Goal: Transaction & Acquisition: Purchase product/service

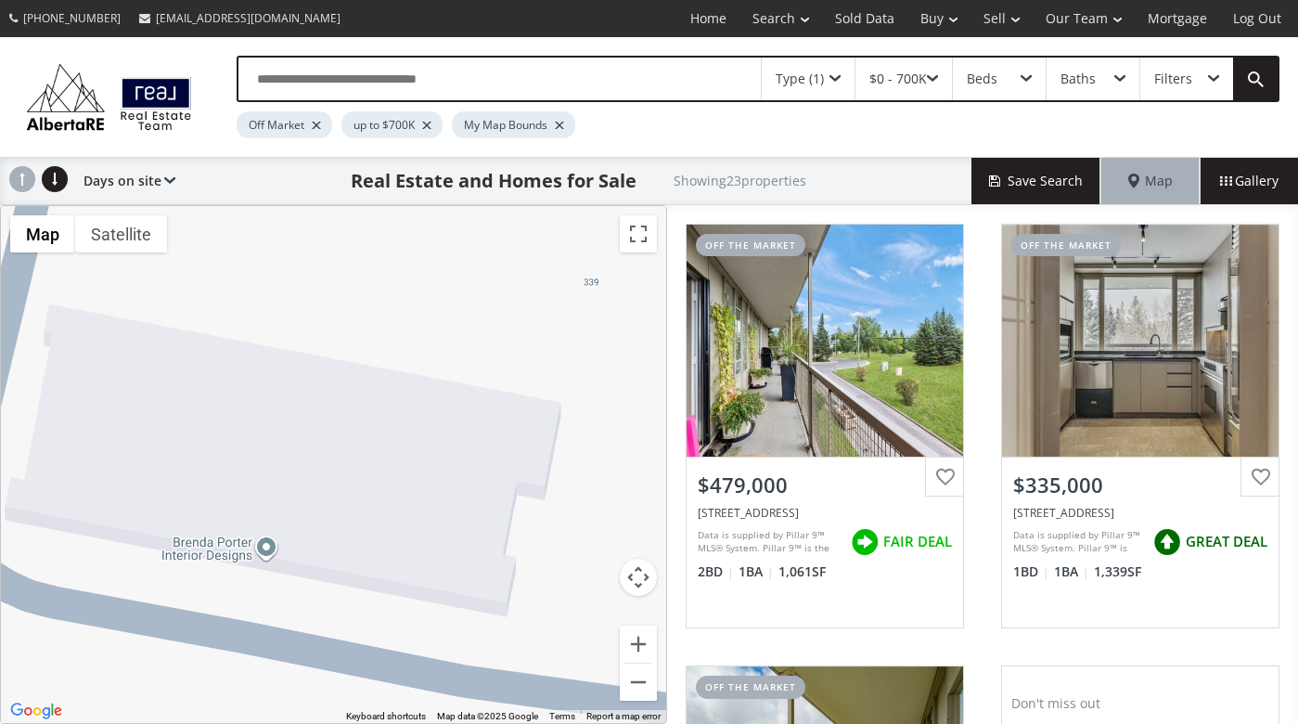
scroll to position [466, 0]
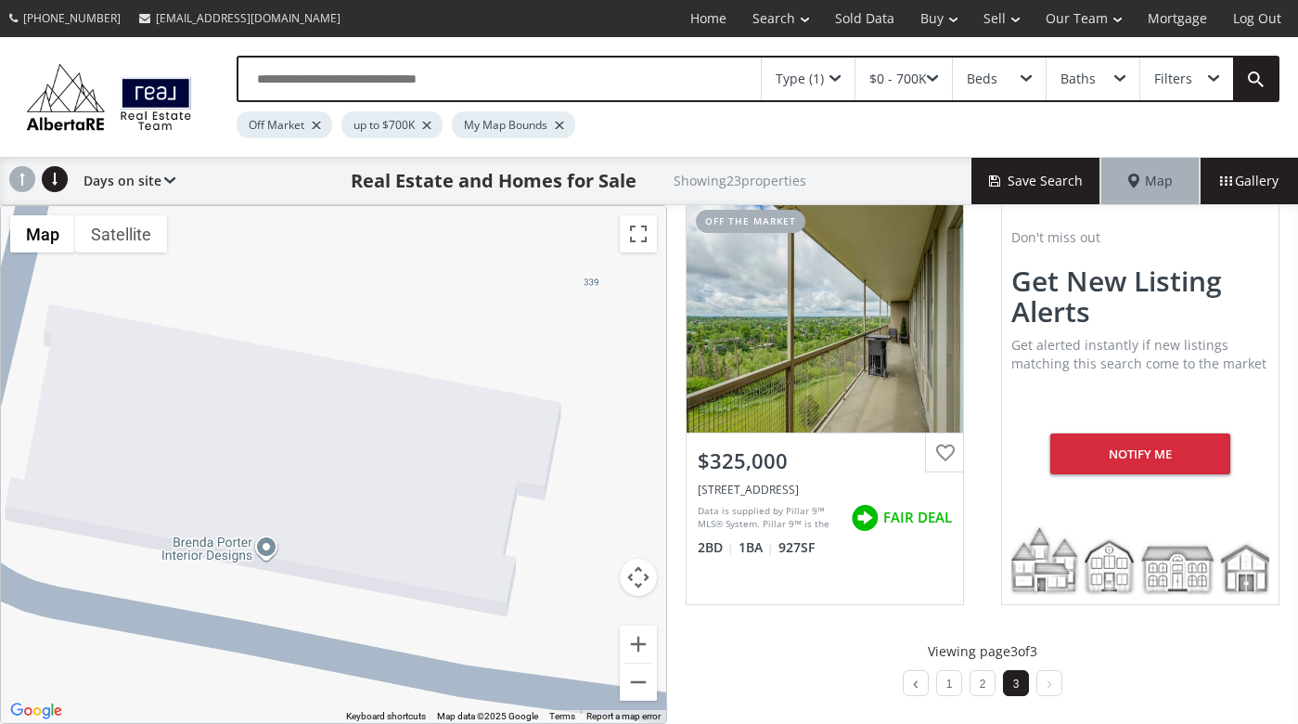
click at [802, 82] on div "Type (1)" at bounding box center [800, 78] width 48 height 13
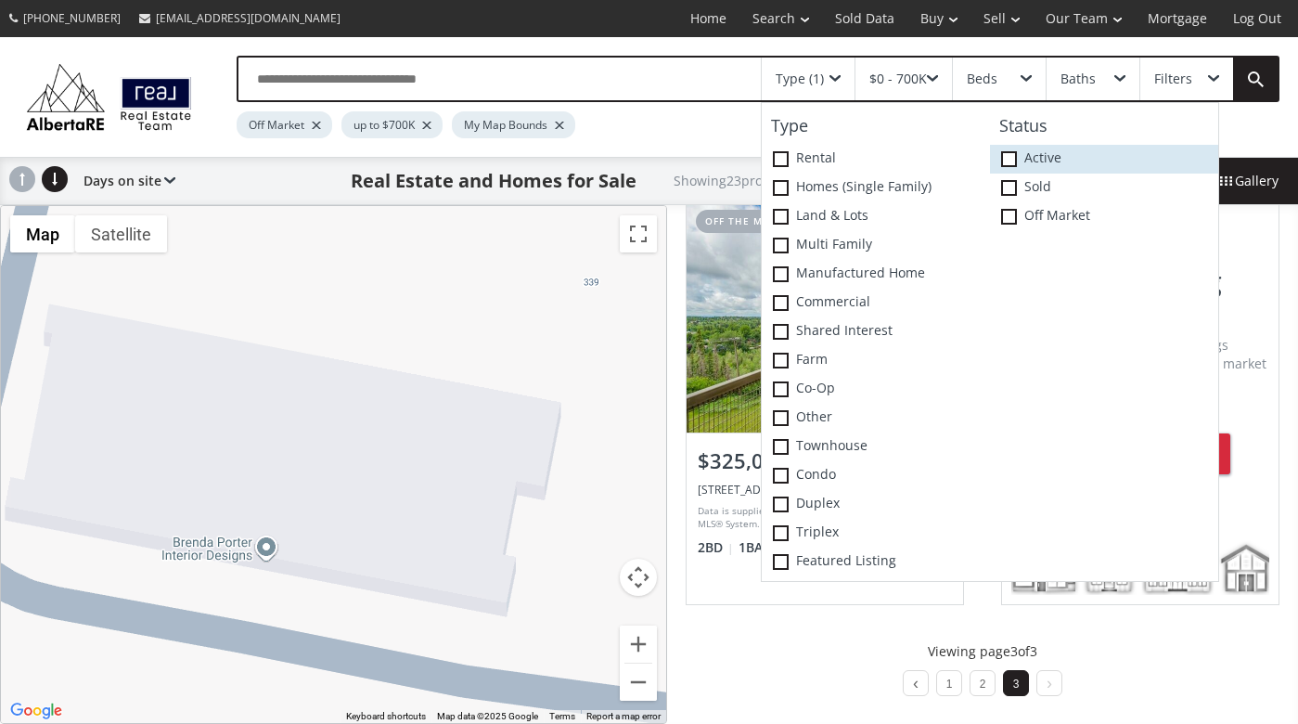
click at [1011, 155] on span at bounding box center [1009, 159] width 16 height 16
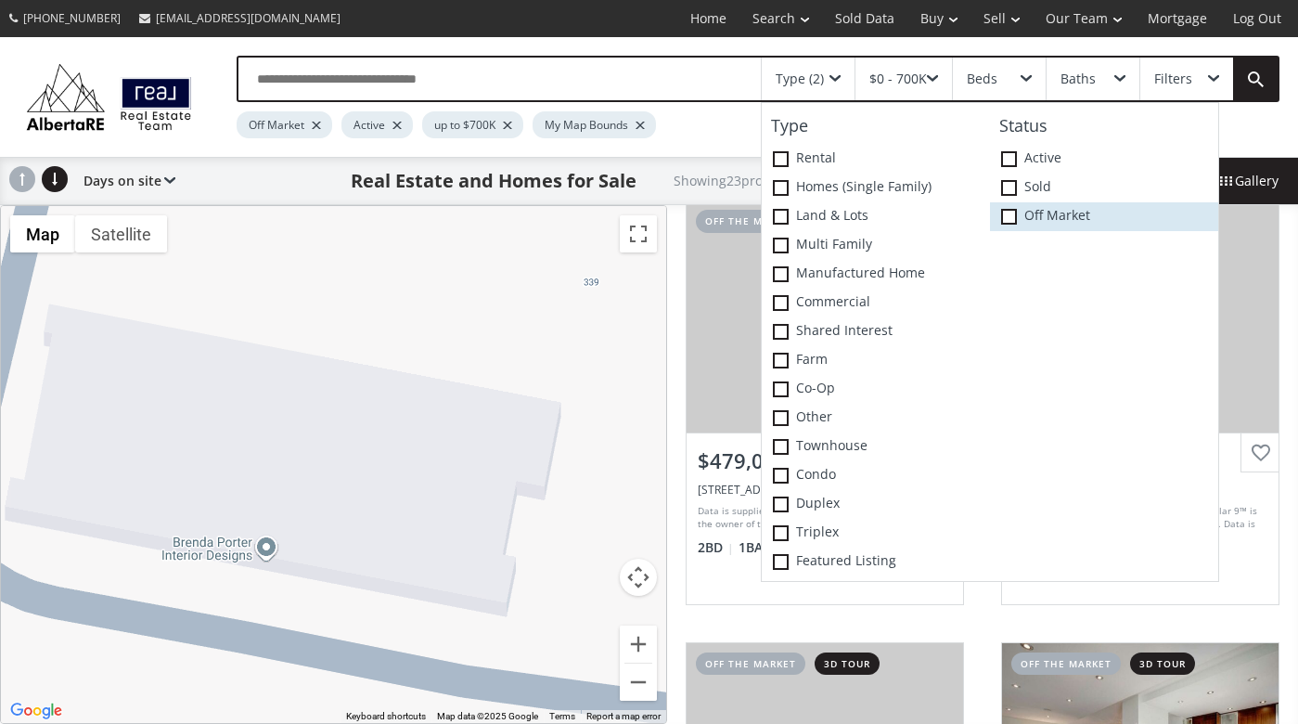
click at [0, 0] on icon at bounding box center [0, 0] width 0 height 0
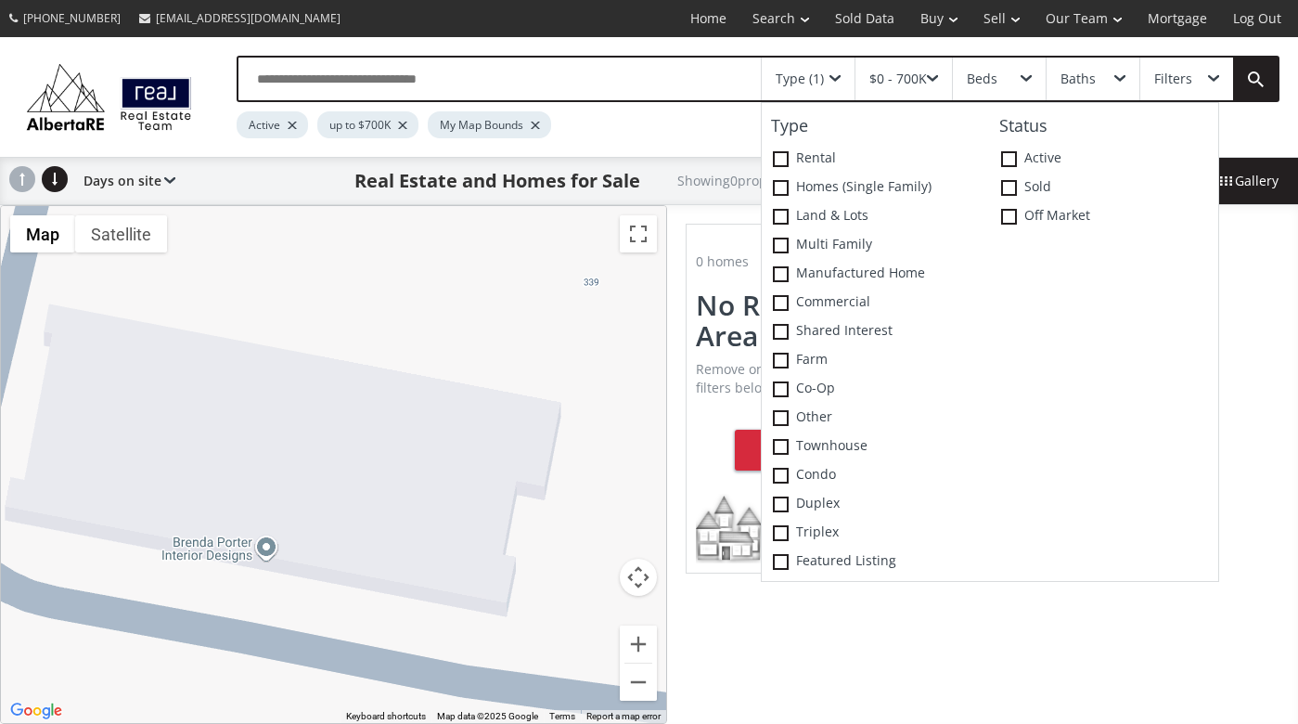
click at [689, 124] on div "Active up to $700K My Map Bounds" at bounding box center [689, 120] width 904 height 36
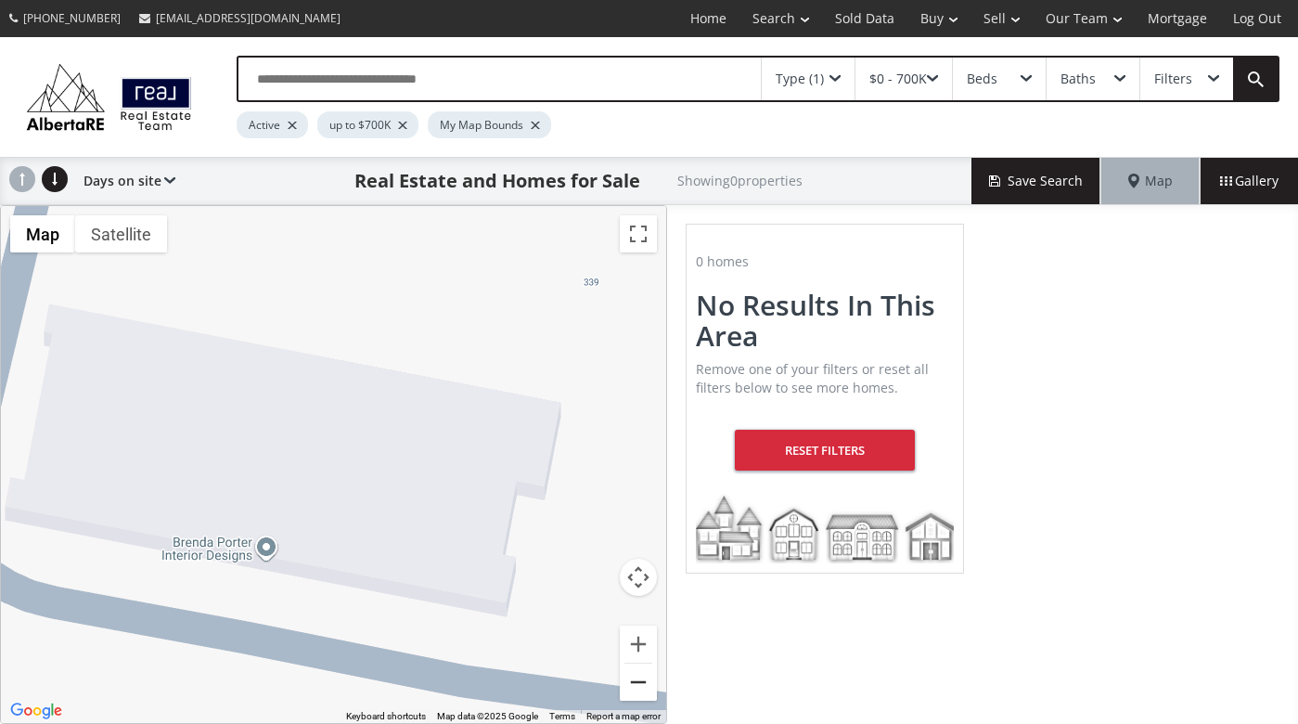
click at [637, 686] on button "Zoom out" at bounding box center [638, 681] width 37 height 37
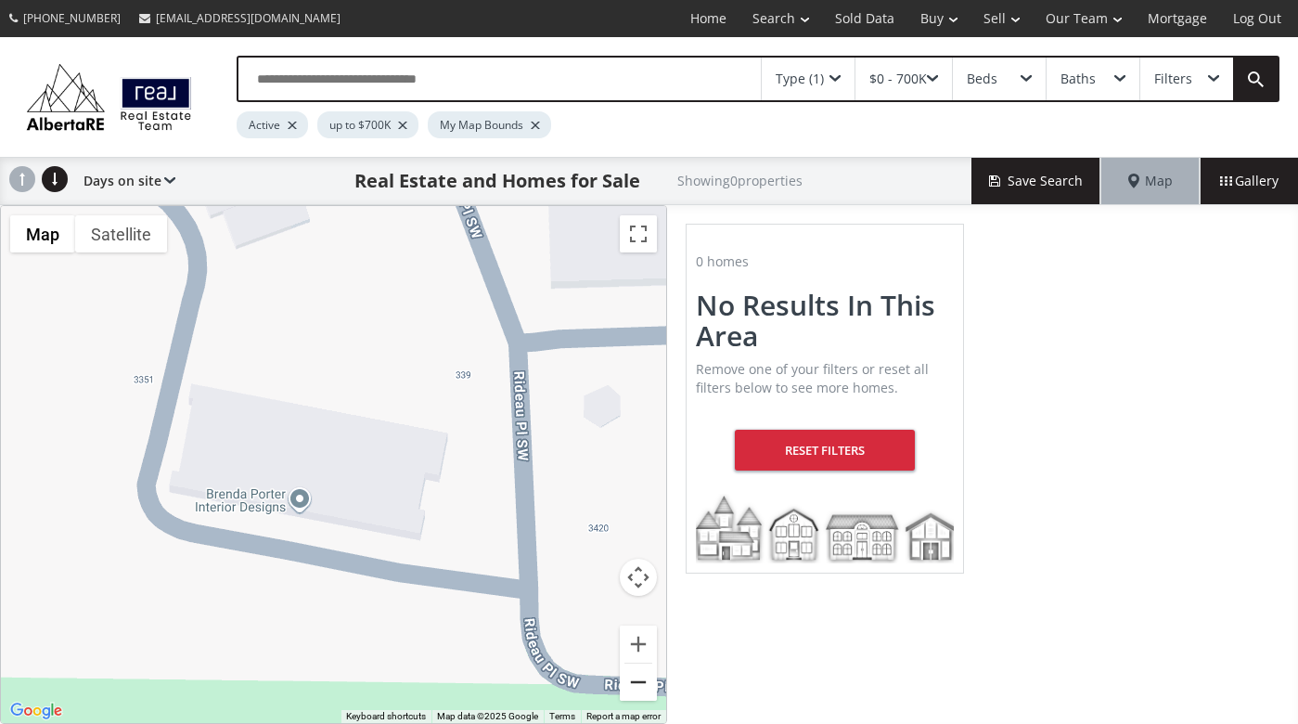
click at [637, 686] on button "Zoom out" at bounding box center [638, 681] width 37 height 37
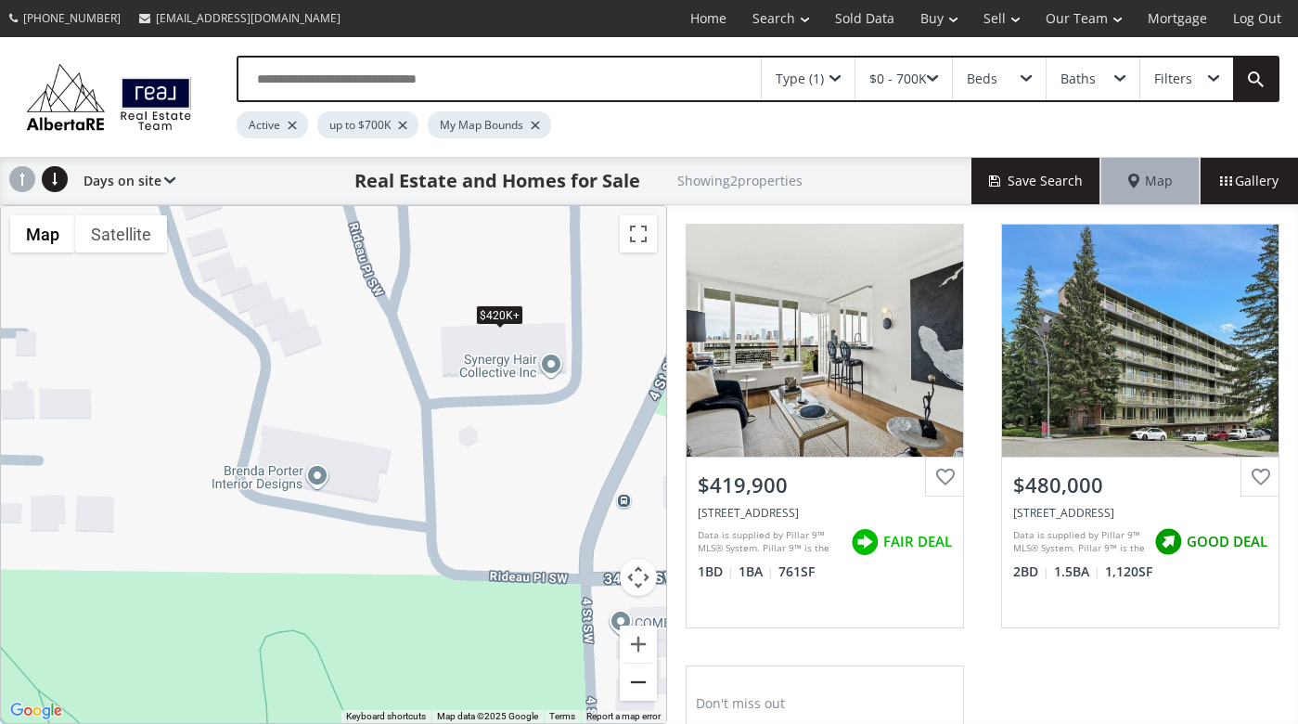
click at [643, 678] on button "Zoom out" at bounding box center [638, 681] width 37 height 37
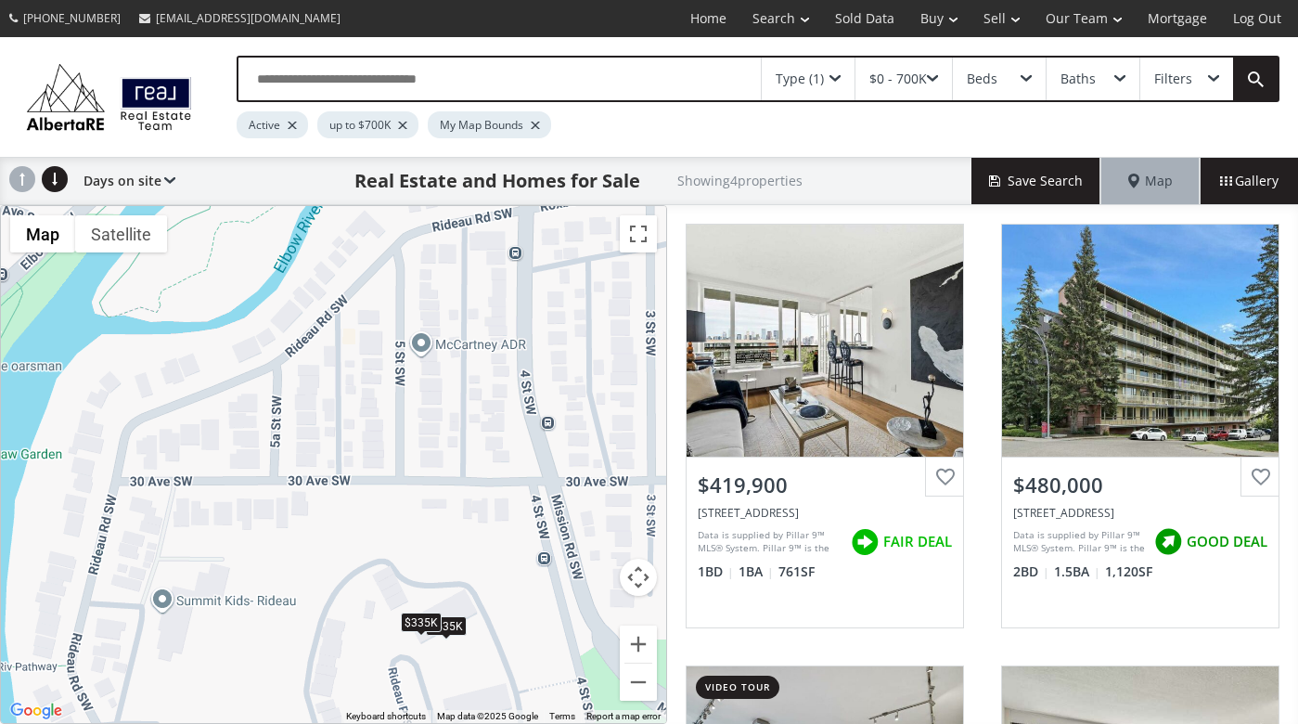
drag, startPoint x: 208, startPoint y: 234, endPoint x: 274, endPoint y: 634, distance: 405.2
click at [274, 634] on div "To navigate, press the arrow keys. $420K+ $420K+ $535K $335K" at bounding box center [333, 464] width 665 height 517
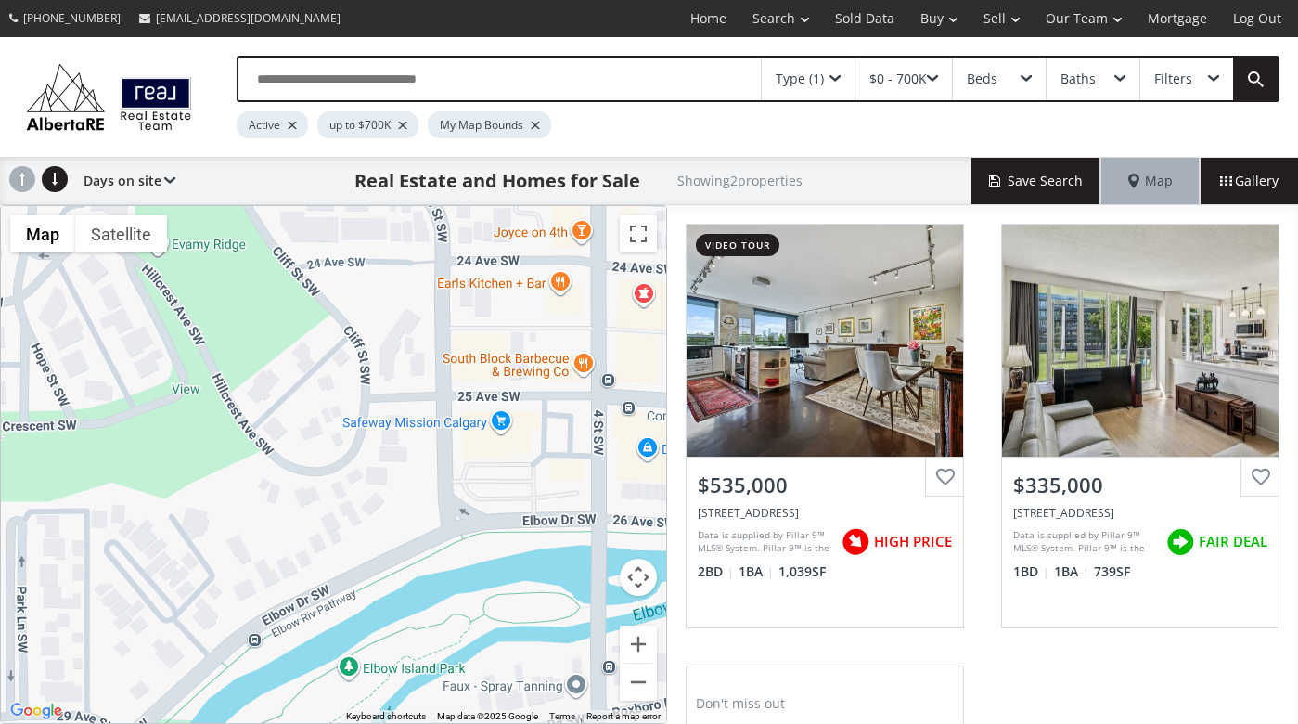
drag, startPoint x: 273, startPoint y: 228, endPoint x: 342, endPoint y: 727, distance: 503.9
click at [342, 723] on html "(587) 819-0007 info@AlbertaRE.com Home Search Search By Map Advanced Search Cal…" at bounding box center [649, 362] width 1298 height 724
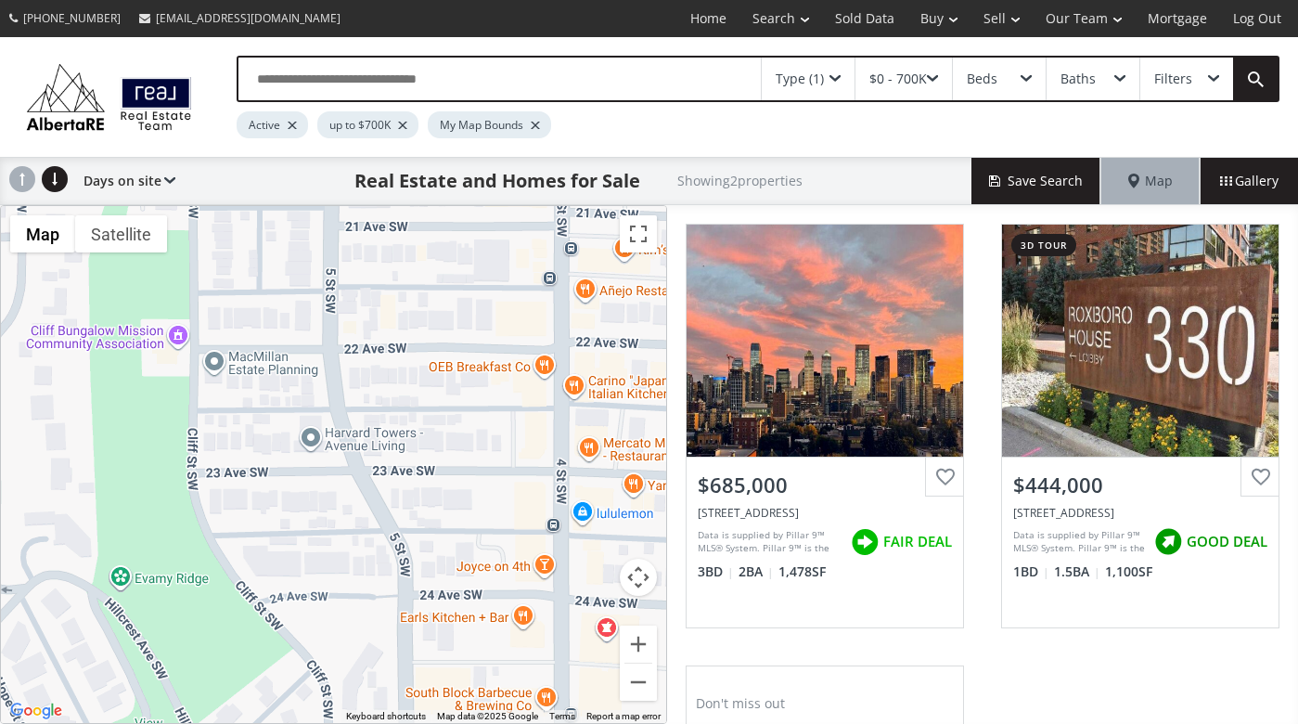
drag, startPoint x: 385, startPoint y: 241, endPoint x: 349, endPoint y: 583, distance: 343.3
click at [349, 583] on div "To navigate, press the arrow keys. $444K+ $444K+" at bounding box center [333, 464] width 665 height 517
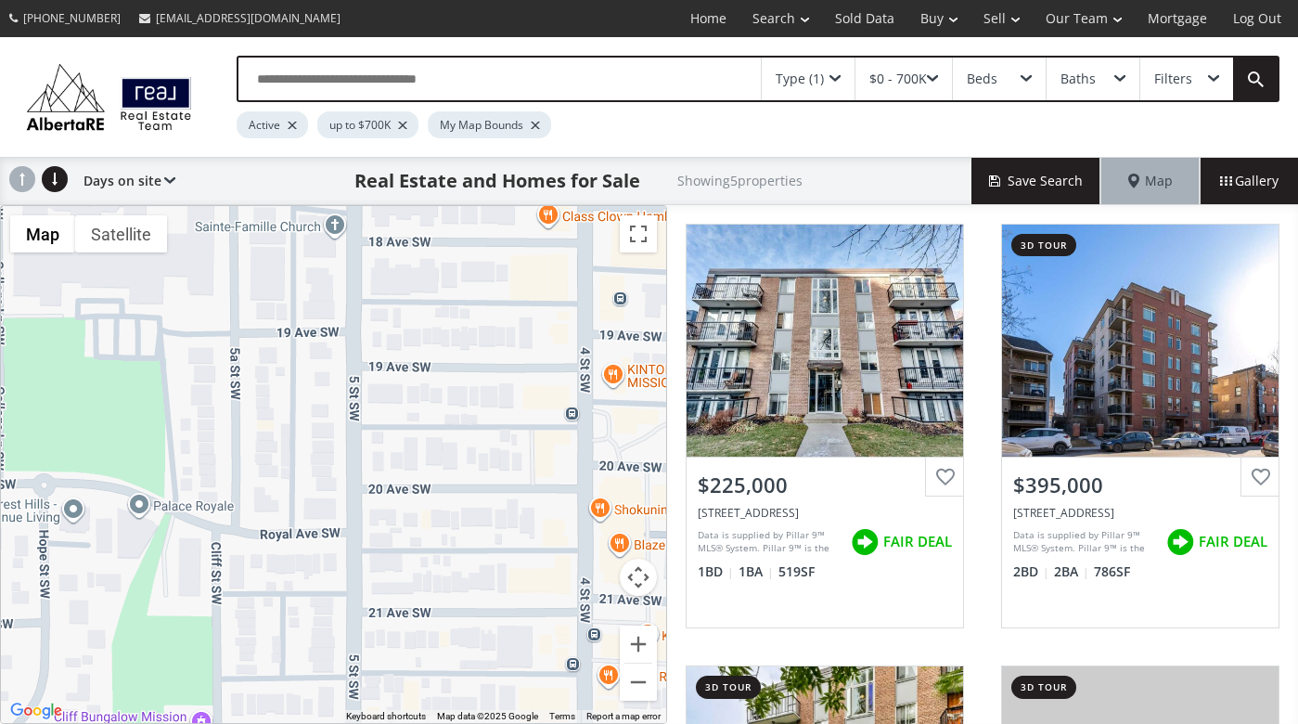
drag, startPoint x: 241, startPoint y: 246, endPoint x: 265, endPoint y: 628, distance: 383.0
click at [265, 628] on div "To navigate, press the arrow keys. $225K+ $395K+ $240K $225K+ $395K+" at bounding box center [333, 464] width 665 height 517
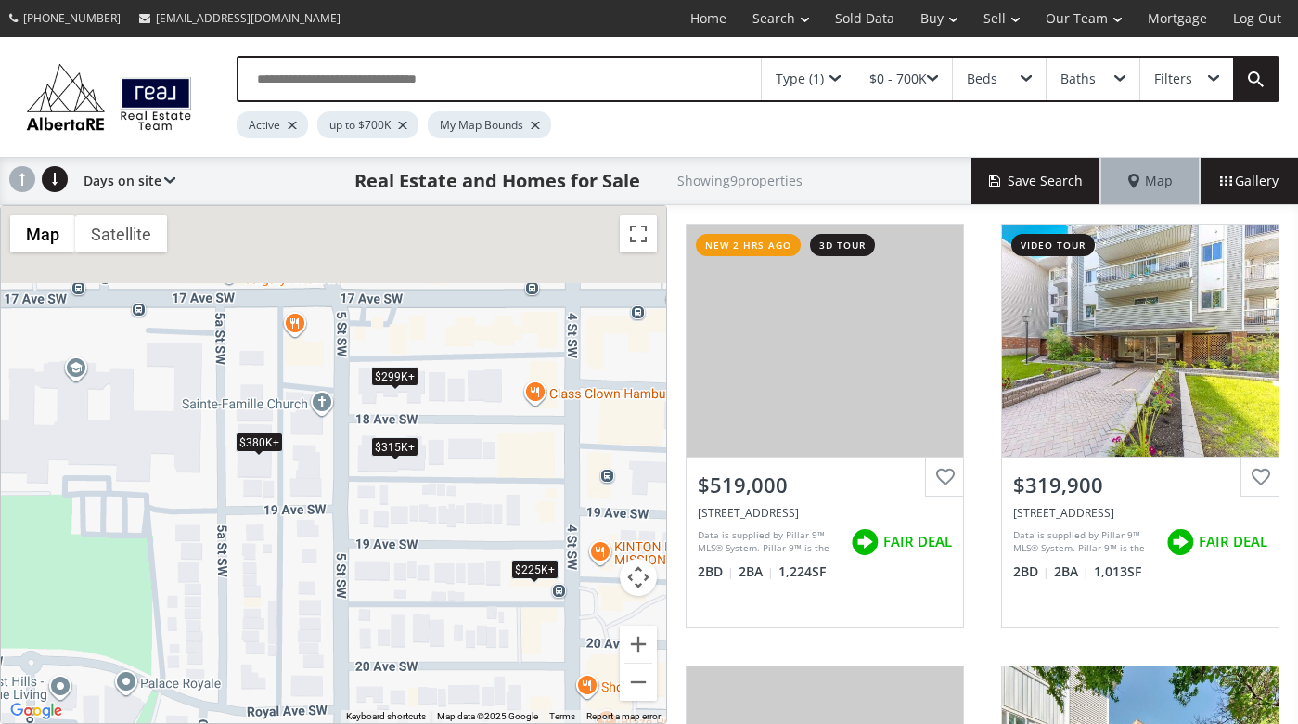
drag, startPoint x: 243, startPoint y: 244, endPoint x: 225, endPoint y: 435, distance: 191.9
click at [225, 435] on div "To navigate, press the arrow keys. $380K+ $315K+ $225K+ $299K+ $315K+ $299K+ $3…" at bounding box center [333, 464] width 665 height 517
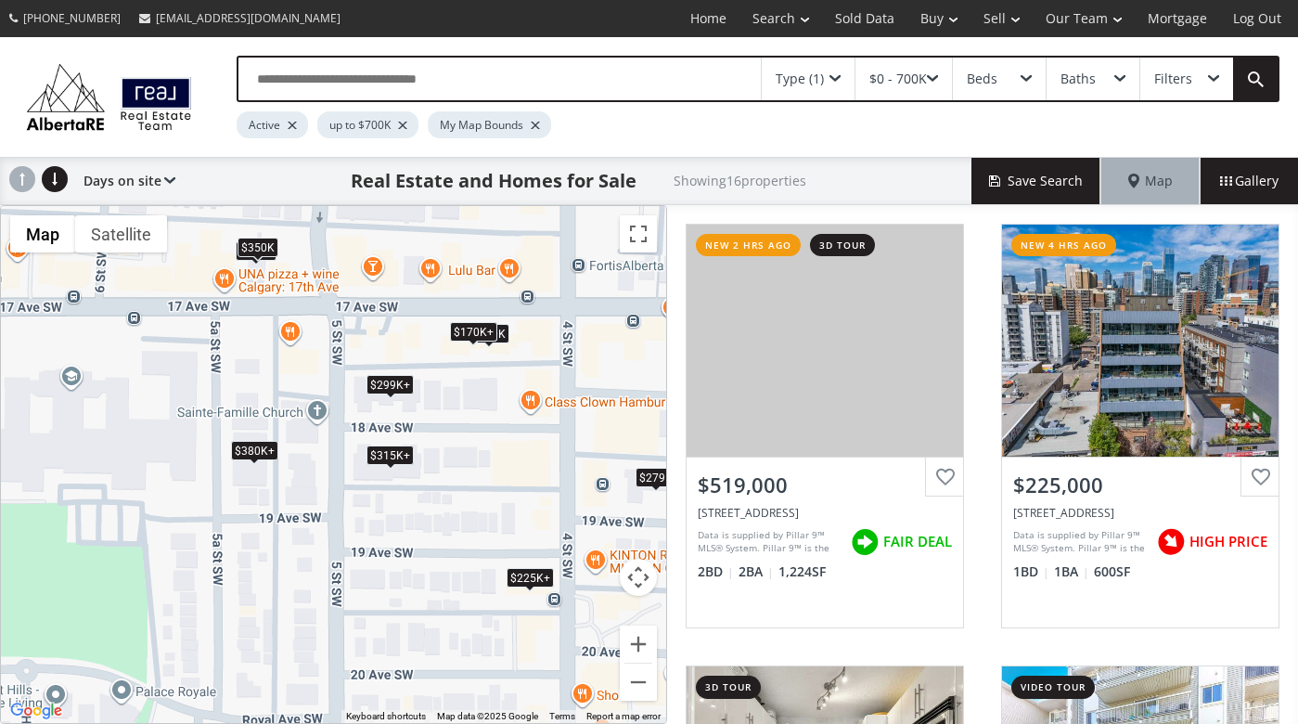
click at [266, 454] on div "$380K+" at bounding box center [253, 450] width 47 height 19
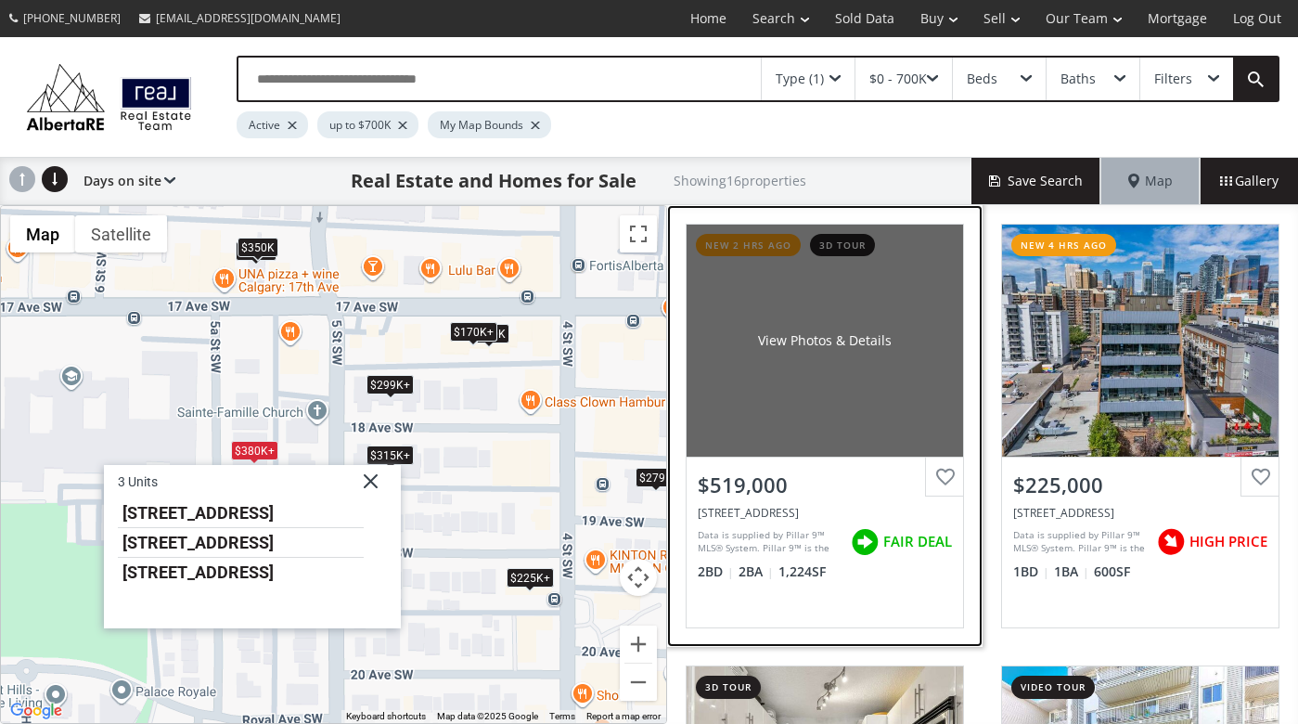
click at [802, 391] on div "View Photos & Details" at bounding box center [824, 340] width 276 height 232
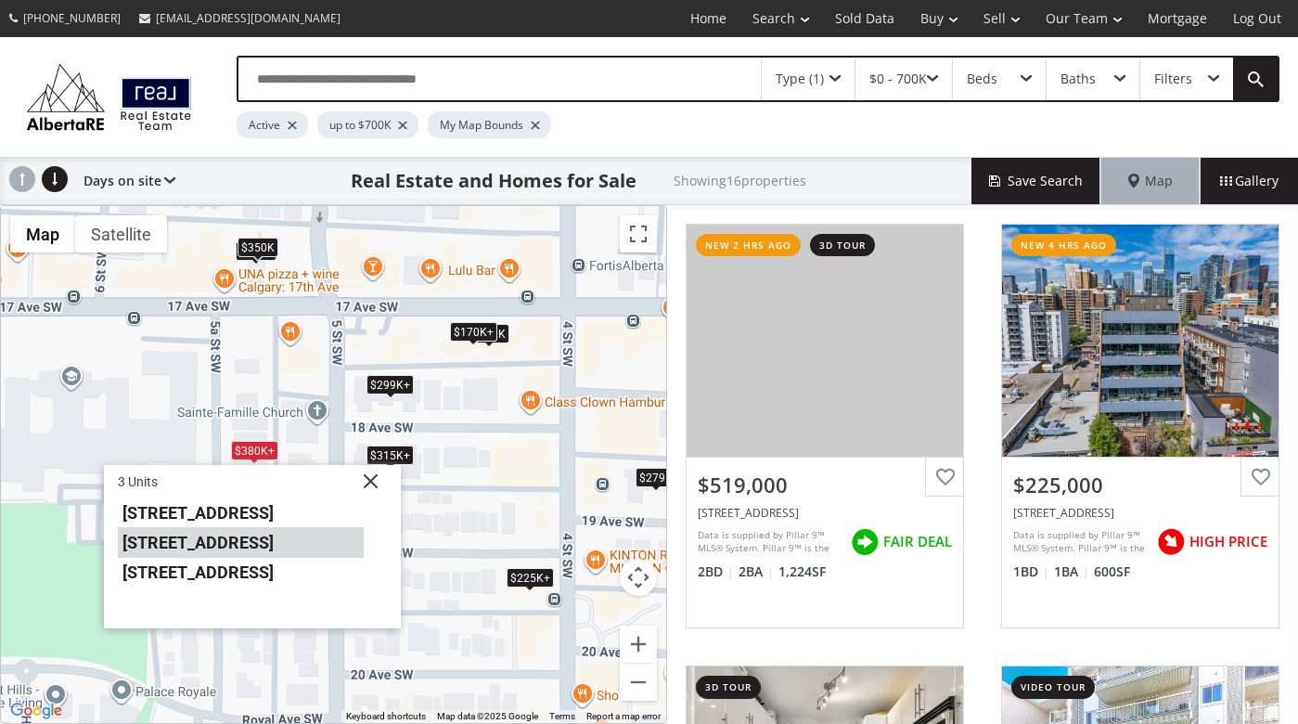
click at [248, 540] on li "[STREET_ADDRESS]" at bounding box center [240, 543] width 246 height 30
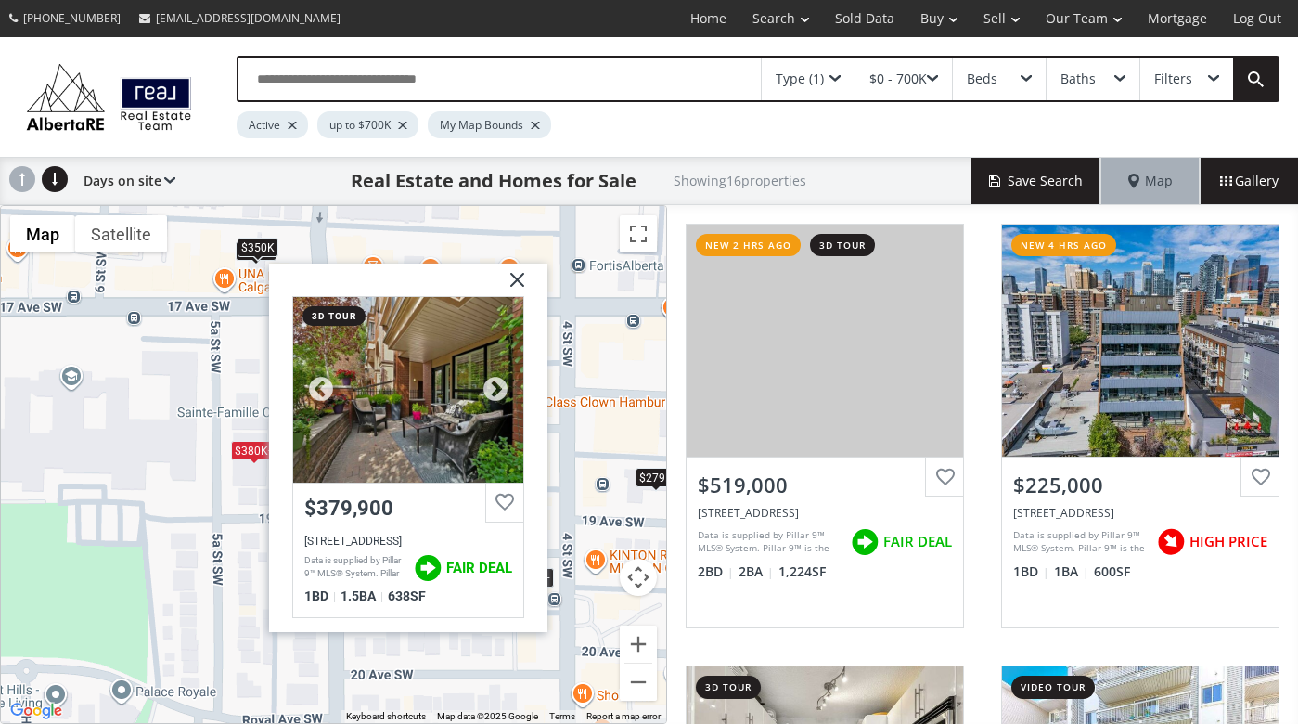
click at [440, 417] on div at bounding box center [407, 389] width 230 height 186
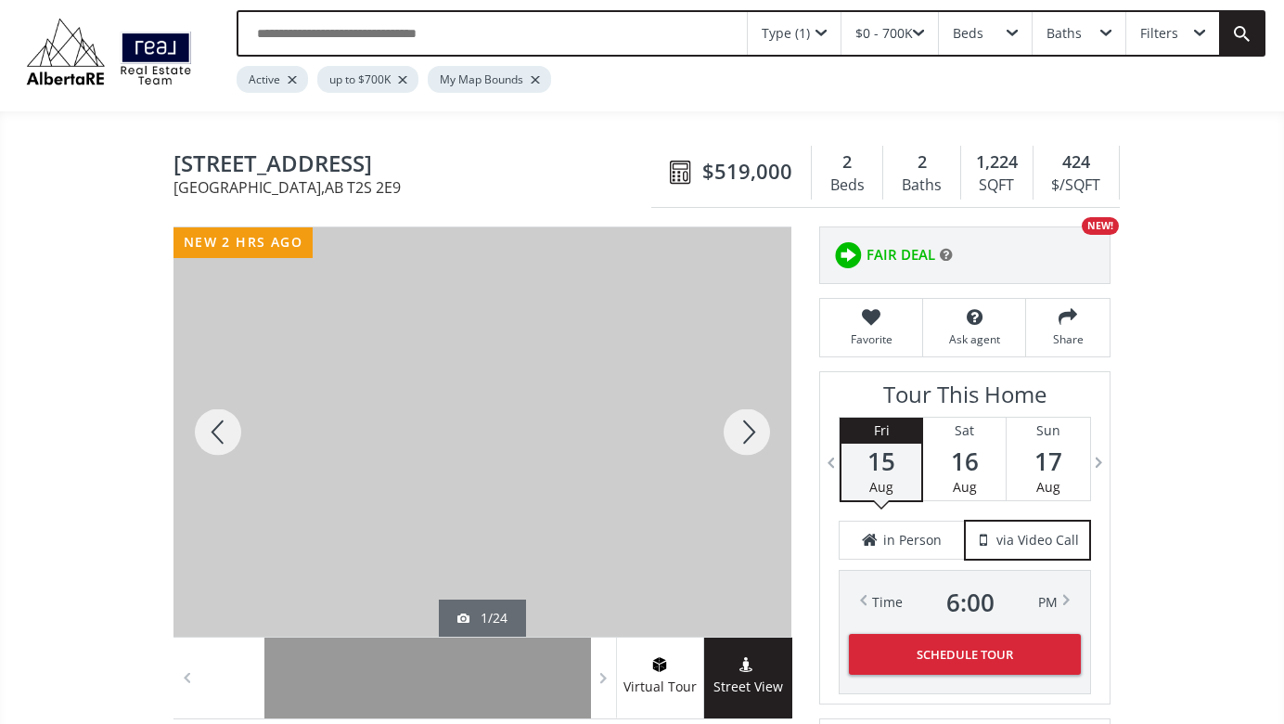
scroll to position [38, 0]
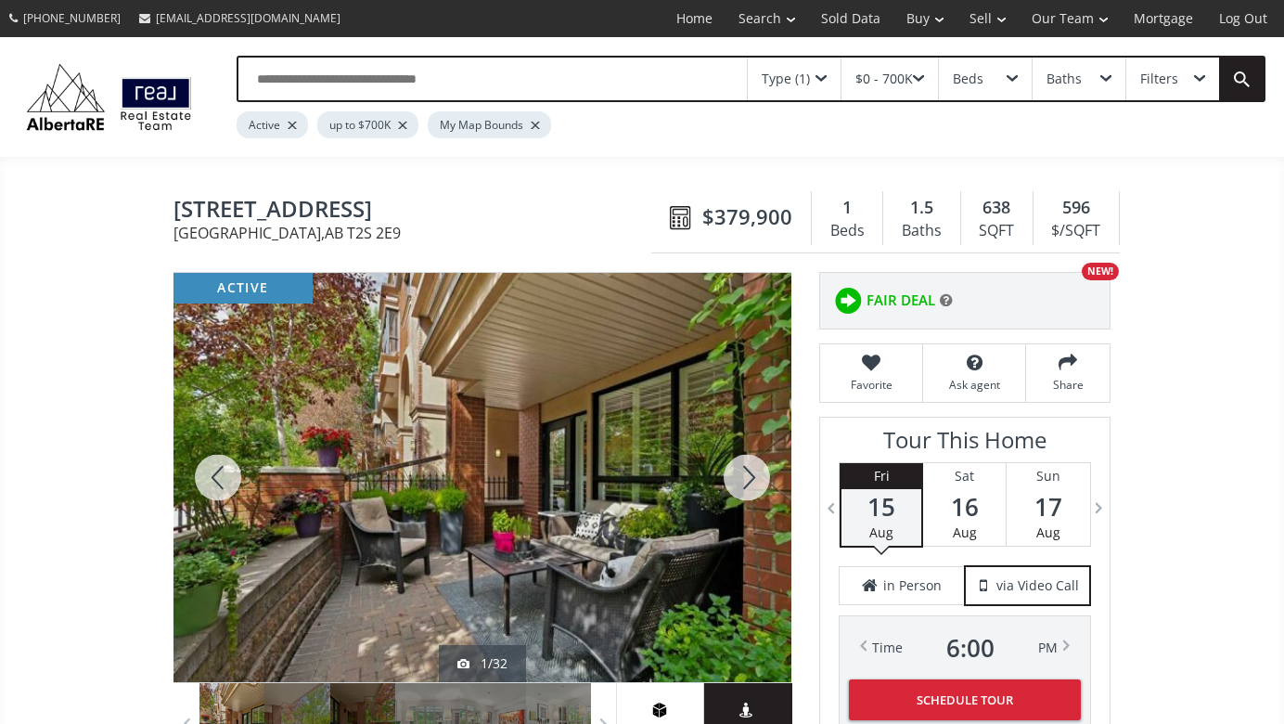
click at [744, 470] on div at bounding box center [746, 477] width 89 height 409
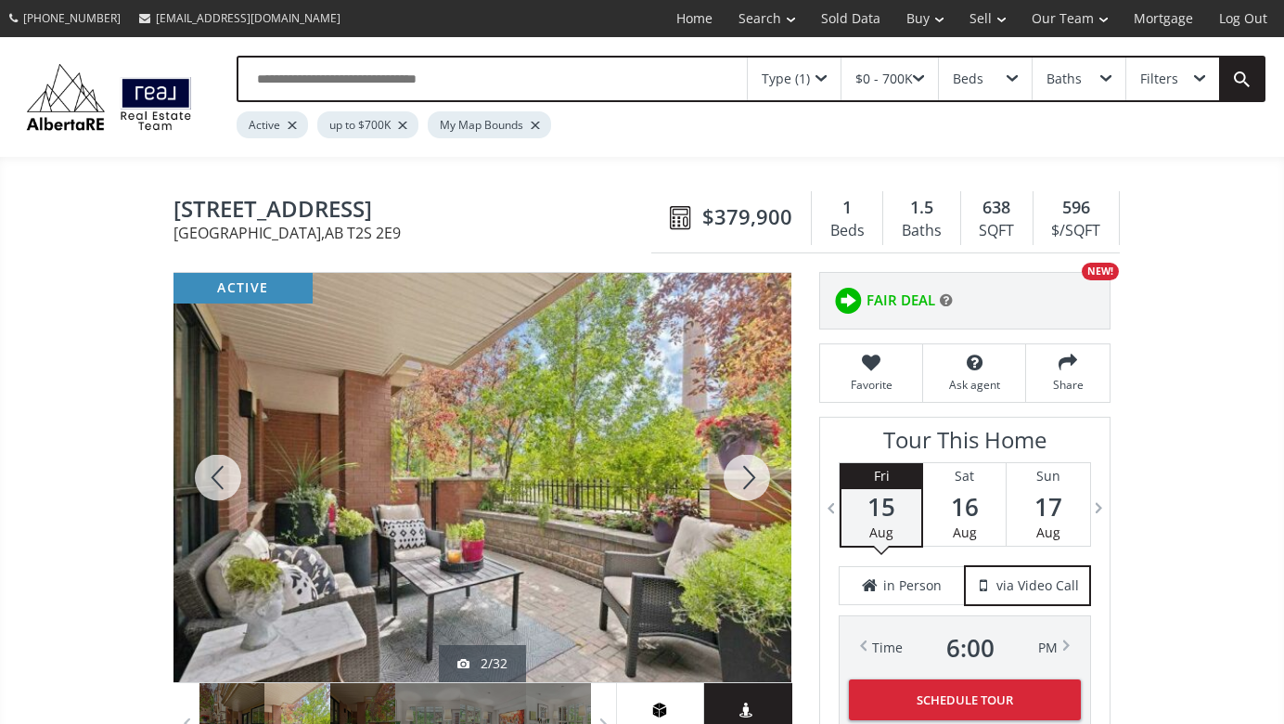
click at [744, 470] on div at bounding box center [746, 477] width 89 height 409
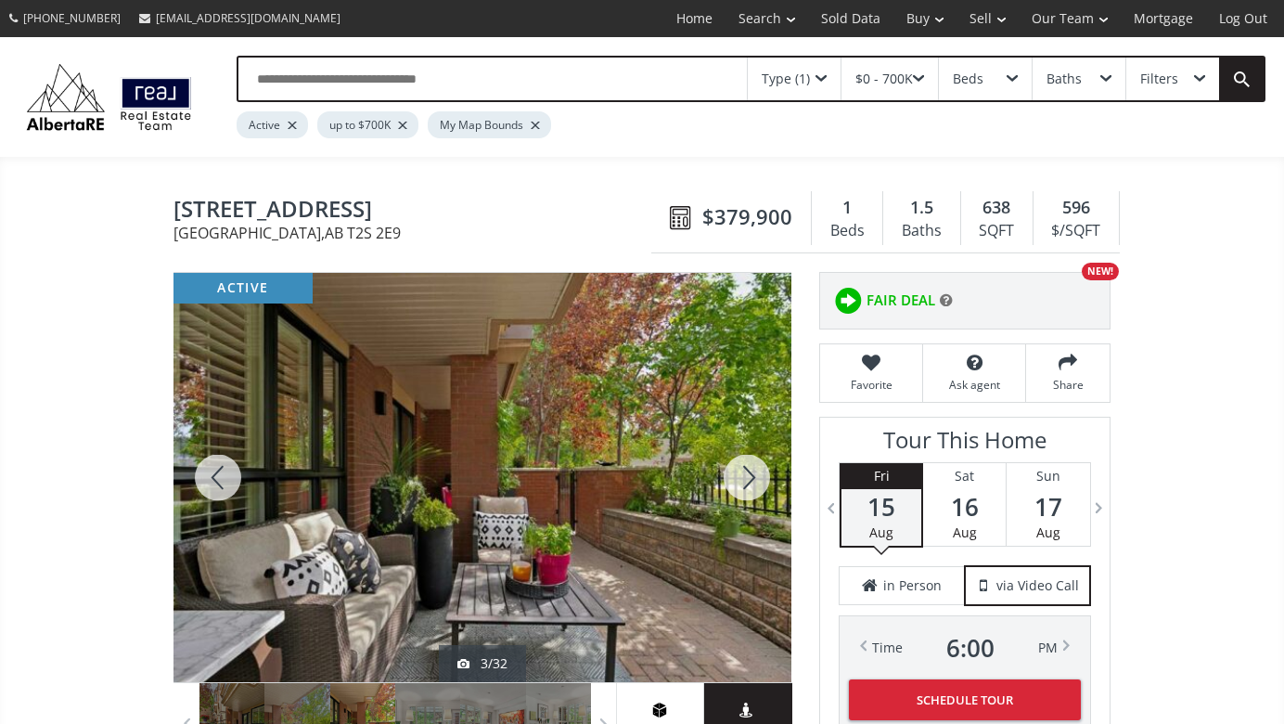
click at [744, 470] on div at bounding box center [746, 477] width 89 height 409
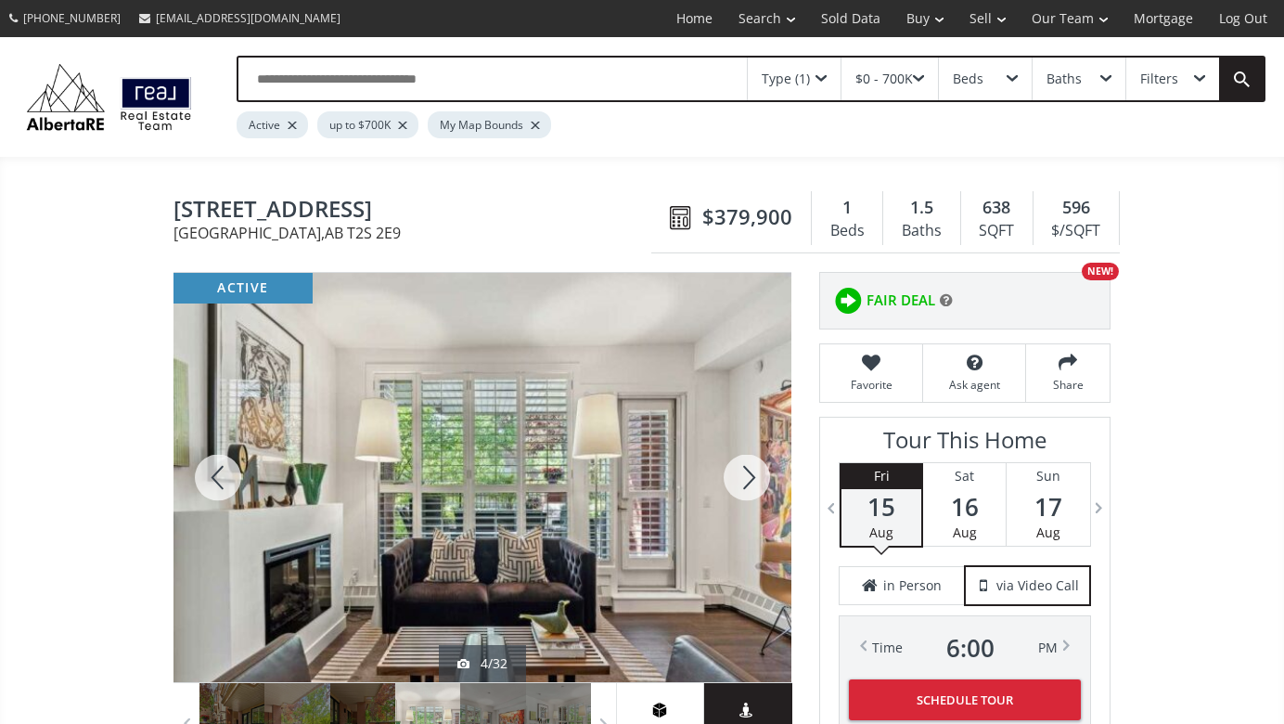
click at [744, 470] on div at bounding box center [746, 477] width 89 height 409
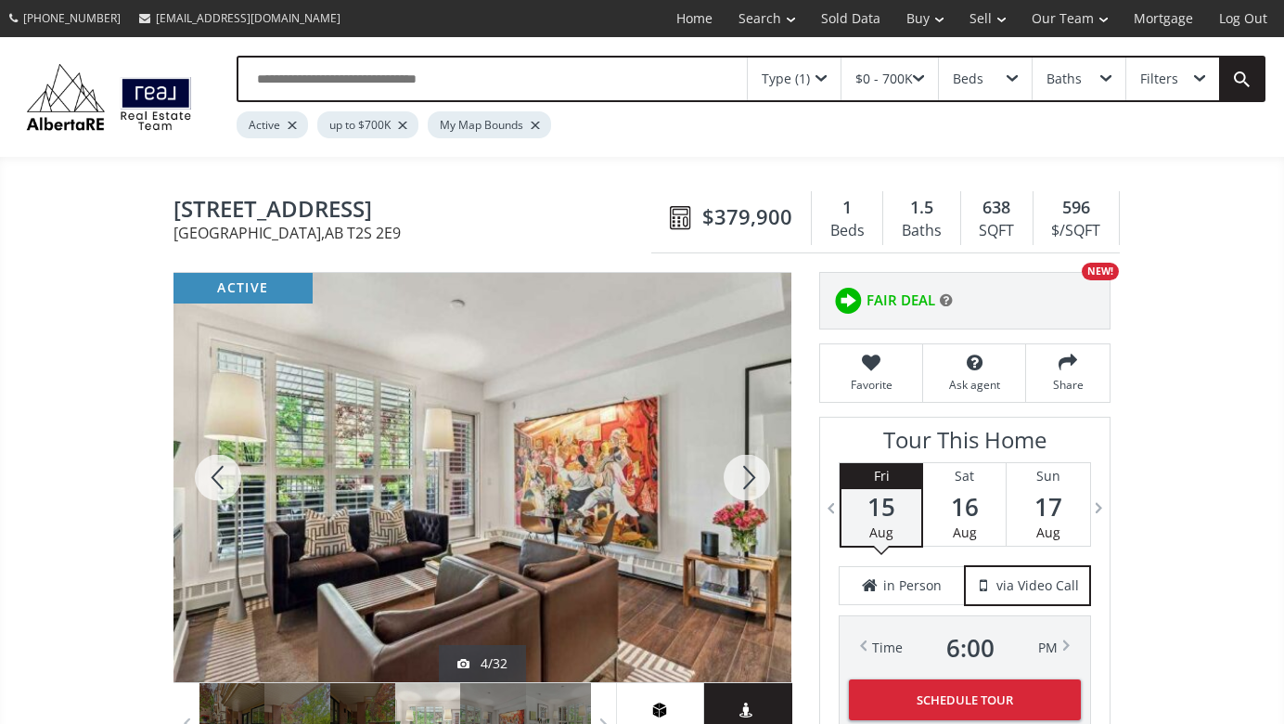
click at [744, 470] on div at bounding box center [746, 477] width 89 height 409
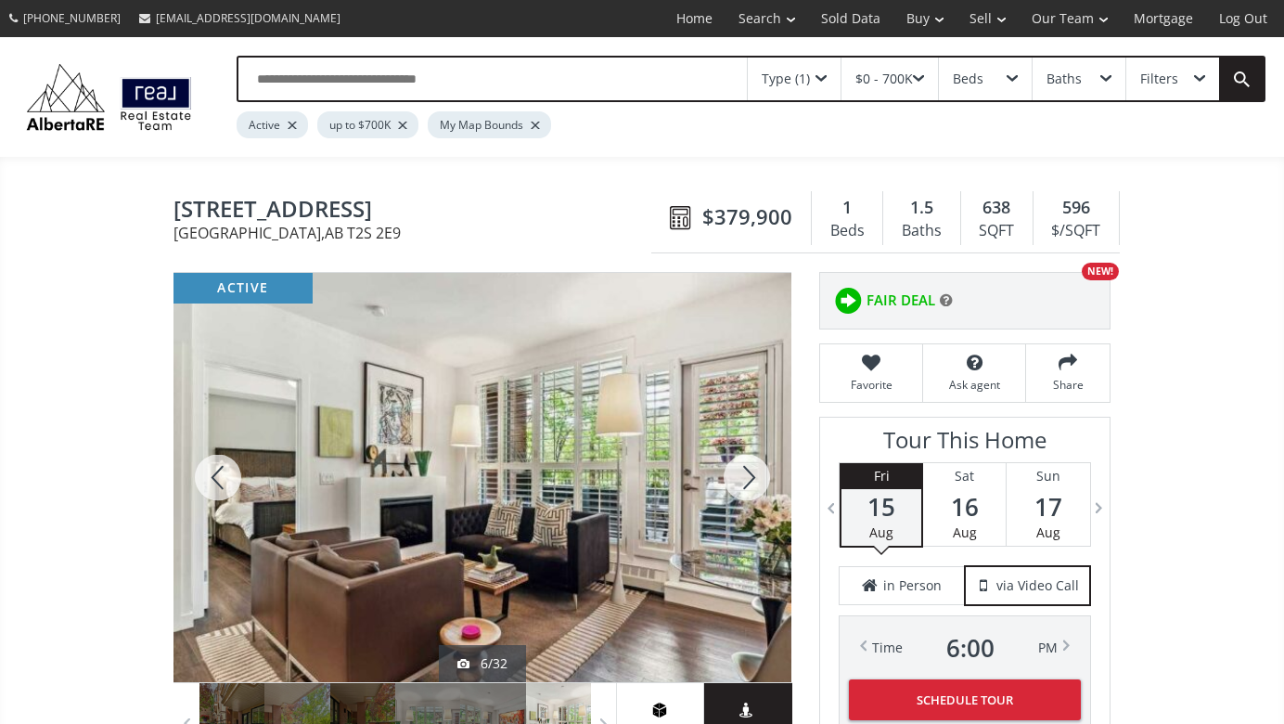
click at [744, 470] on div at bounding box center [746, 477] width 89 height 409
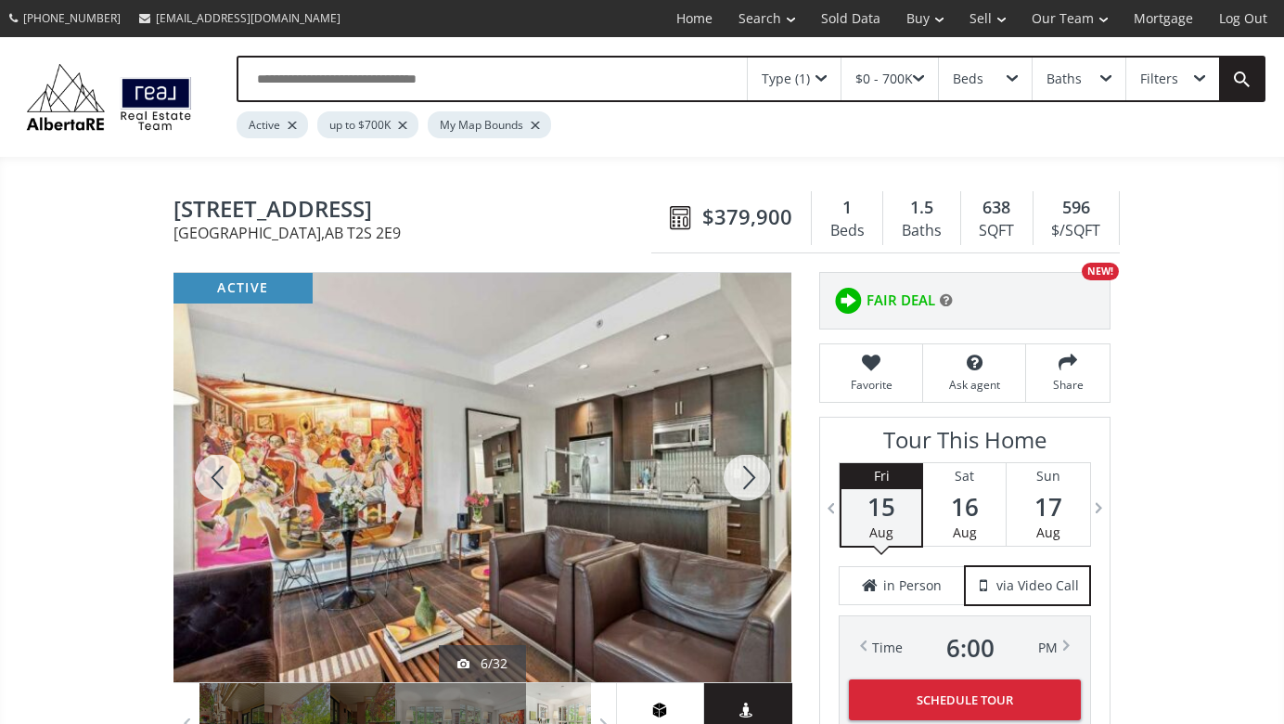
click at [744, 470] on div at bounding box center [746, 477] width 89 height 409
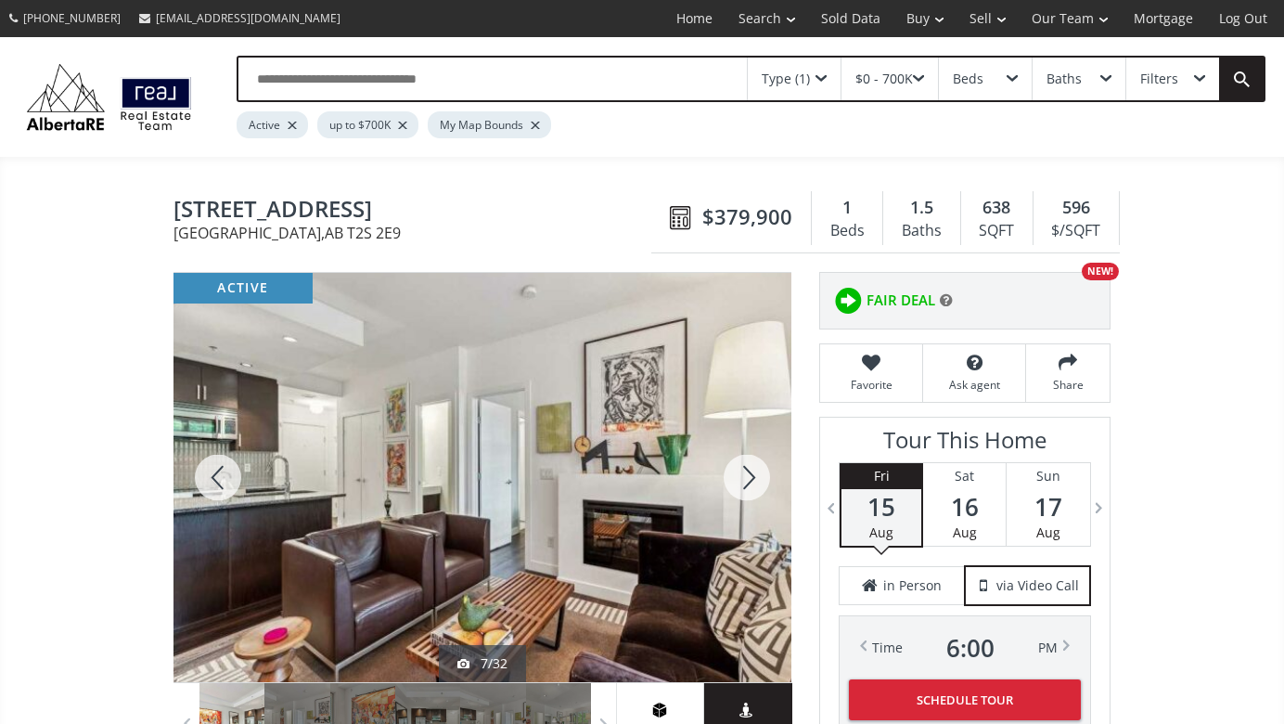
click at [744, 470] on div at bounding box center [746, 477] width 89 height 409
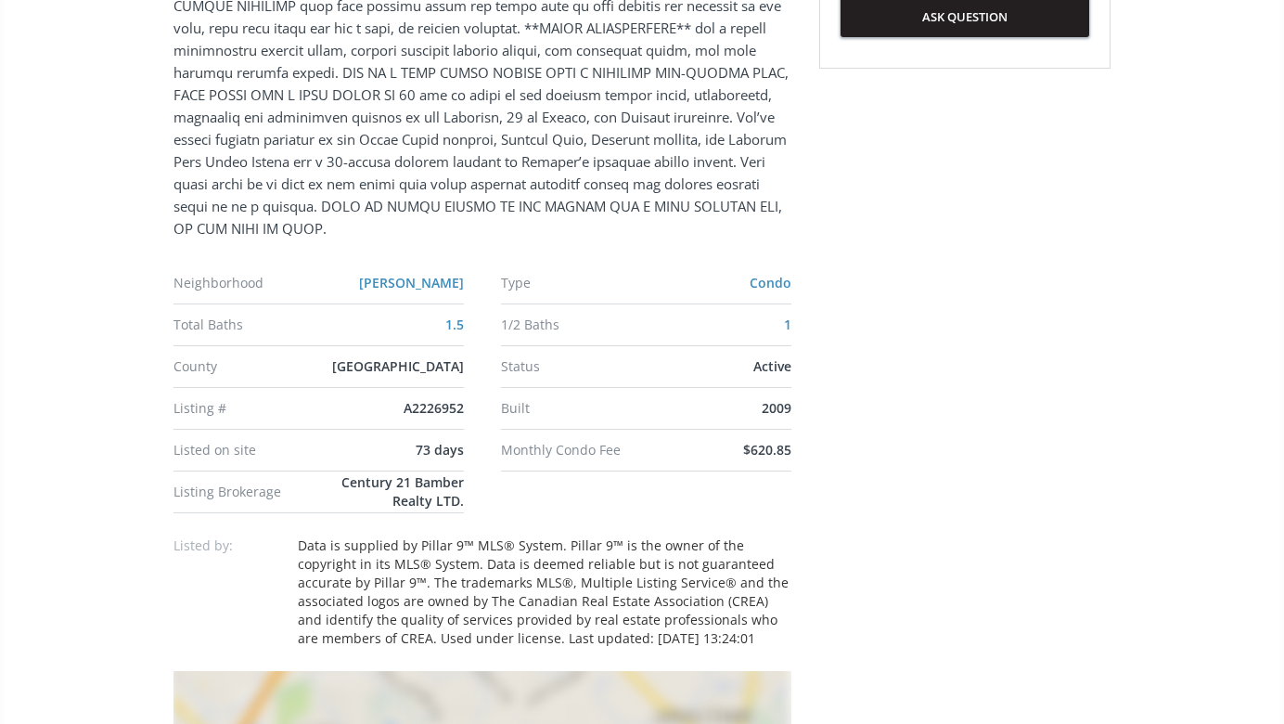
scroll to position [1162, 0]
